Goal: Communication & Community: Share content

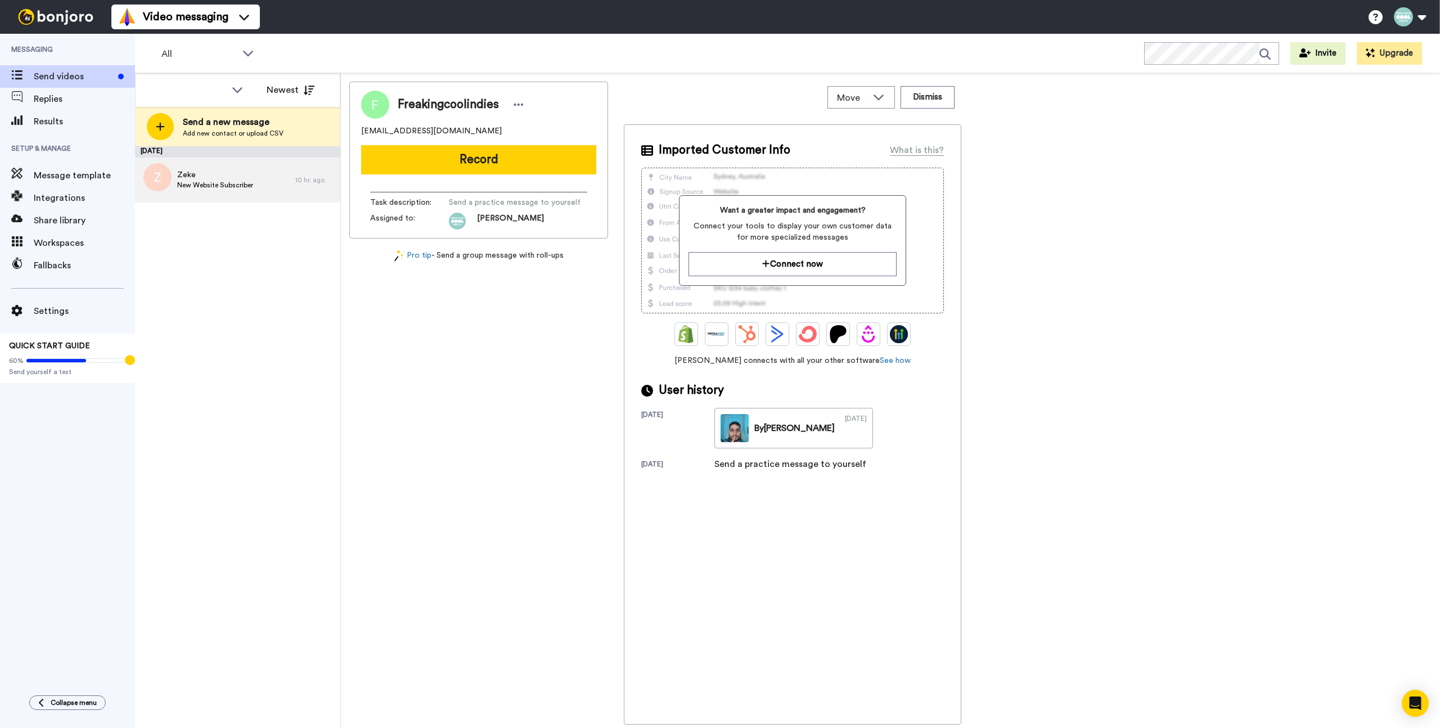
click at [217, 169] on span "Zeke" at bounding box center [215, 174] width 76 height 11
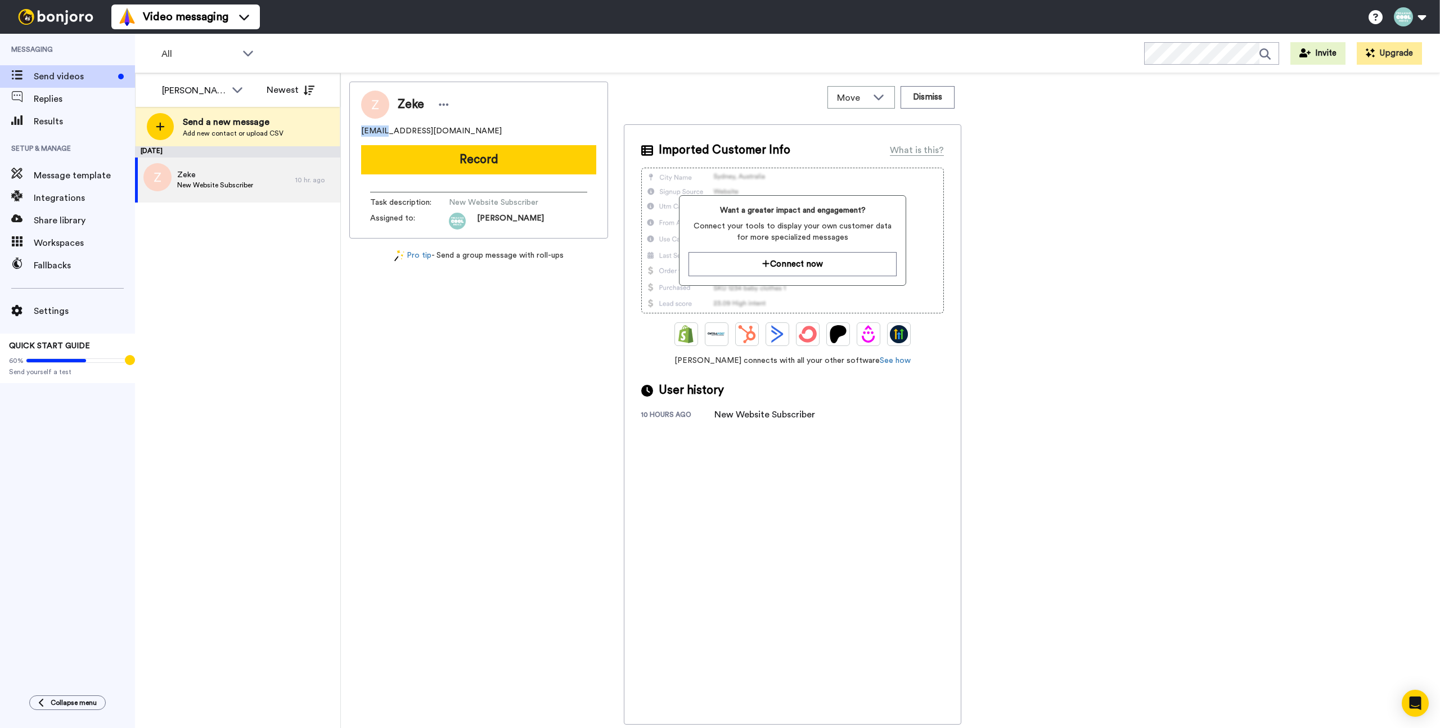
drag, startPoint x: 361, startPoint y: 129, endPoint x: 387, endPoint y: 133, distance: 26.1
click at [387, 133] on span "[EMAIL_ADDRESS][DOMAIN_NAME]" at bounding box center [431, 130] width 141 height 11
copy span "beukes"
click at [474, 154] on button "Record" at bounding box center [478, 159] width 235 height 29
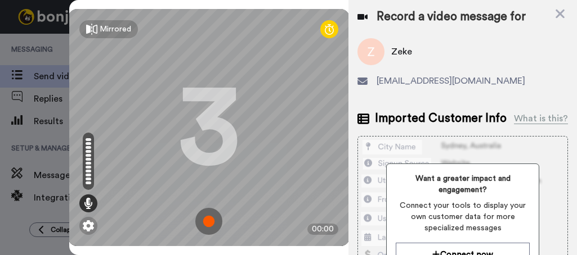
click at [208, 215] on img at bounding box center [208, 221] width 27 height 27
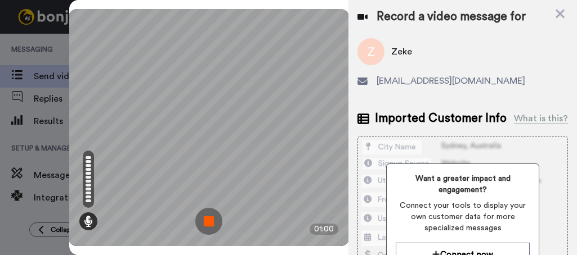
click at [214, 210] on img at bounding box center [208, 221] width 27 height 27
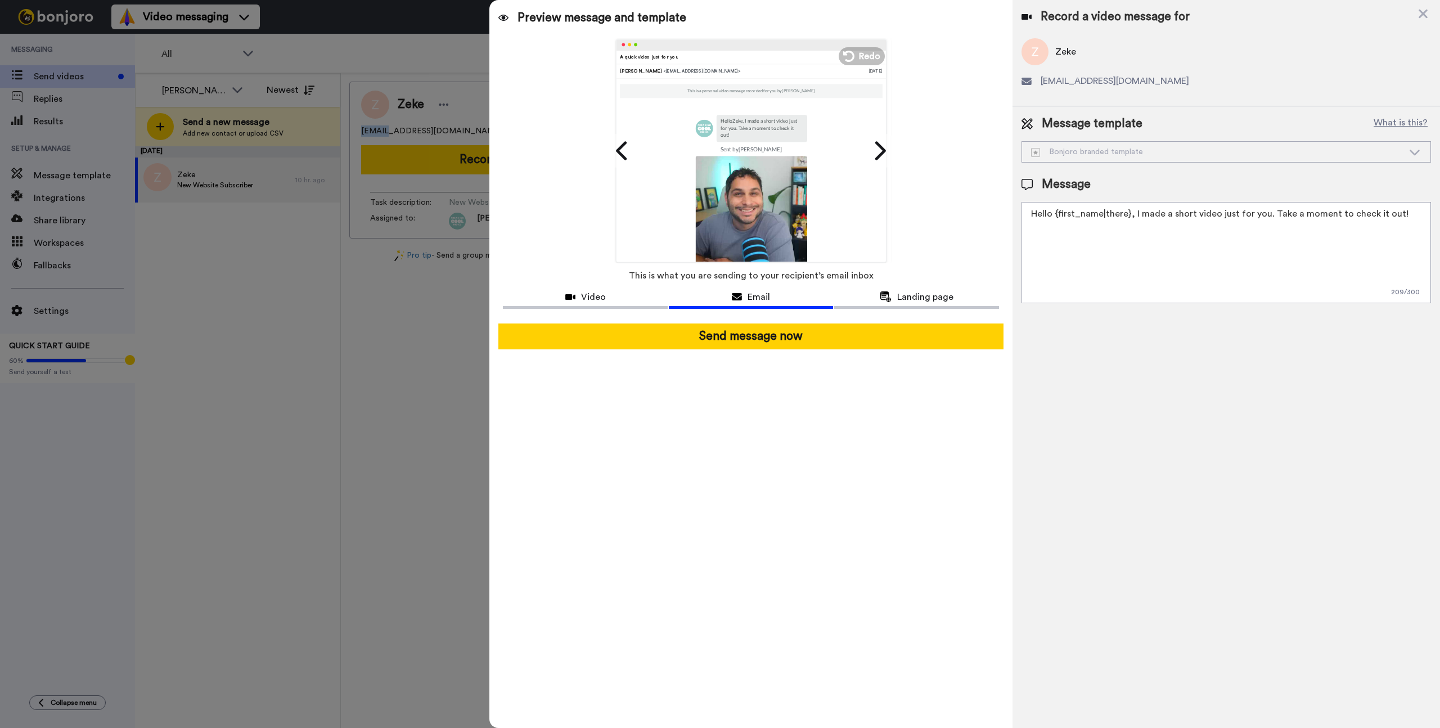
click at [1168, 234] on textarea "Hello {first_name|there}, I made a short video just for you. Take a moment to c…" at bounding box center [1227, 252] width 410 height 101
click at [1137, 227] on textarea "Hello {first_name|there}, I made a short video just for you. Take a moment to c…" at bounding box center [1227, 252] width 410 height 101
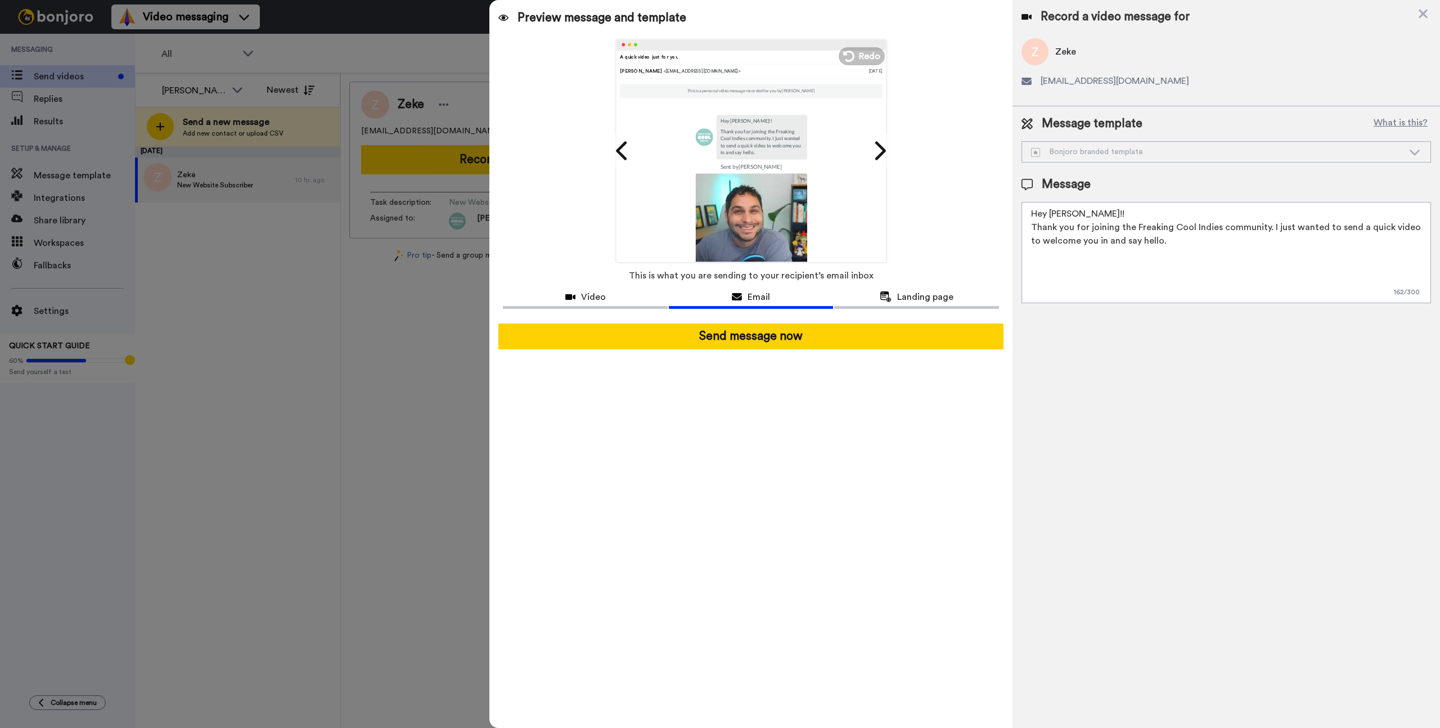
paste textarea "👋"
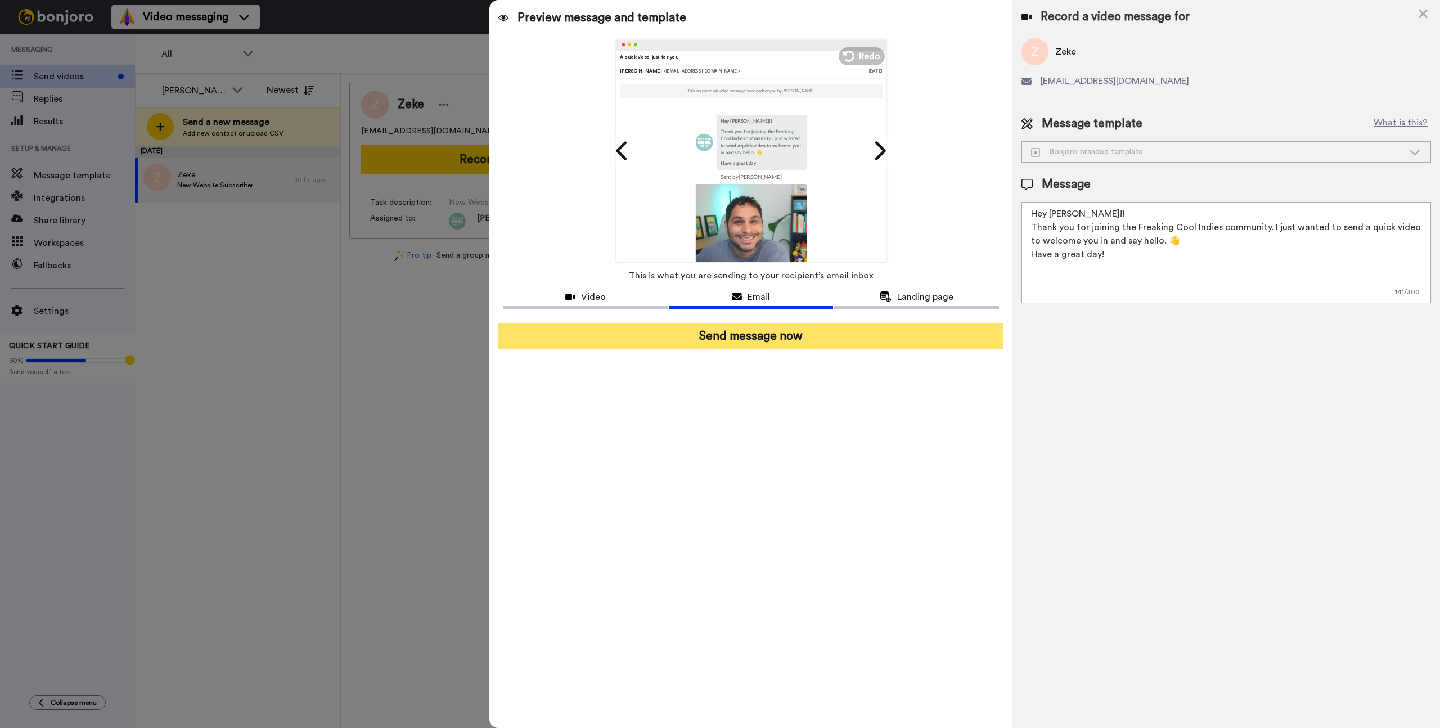
type textarea "Hey [PERSON_NAME]!! Thank you for joining the Freaking Cool Indies community. I…"
click at [824, 339] on button "Send message now" at bounding box center [751, 337] width 505 height 26
